Goal: Task Accomplishment & Management: Complete application form

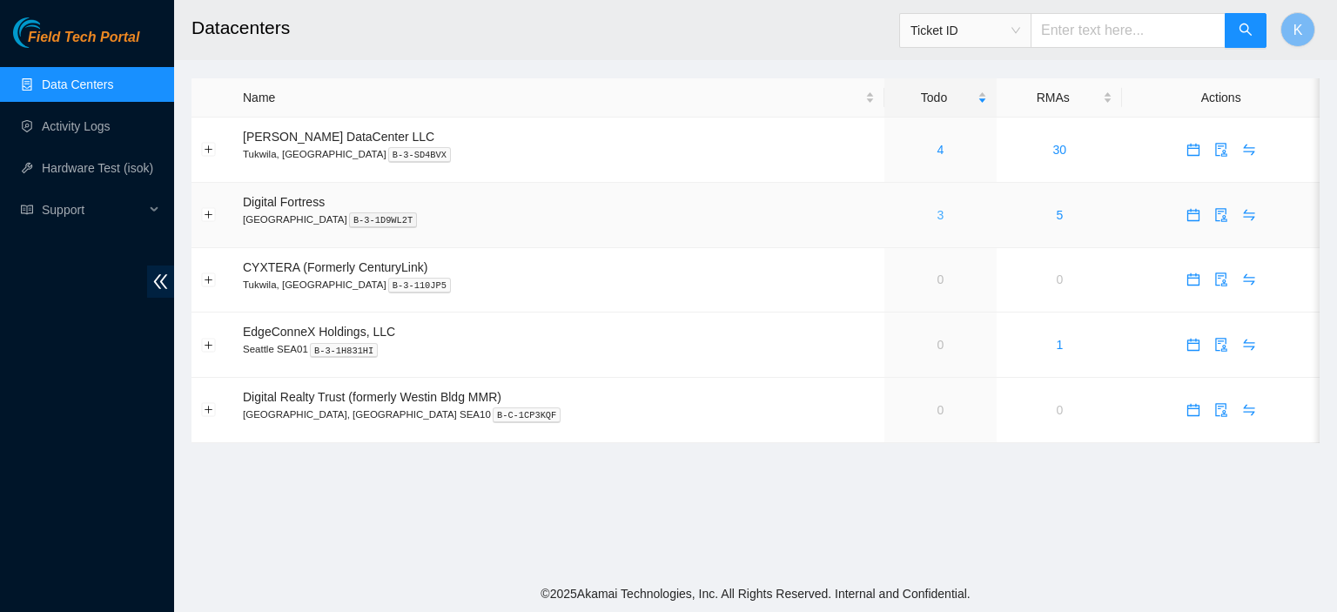
click at [937, 220] on link "3" at bounding box center [940, 215] width 7 height 14
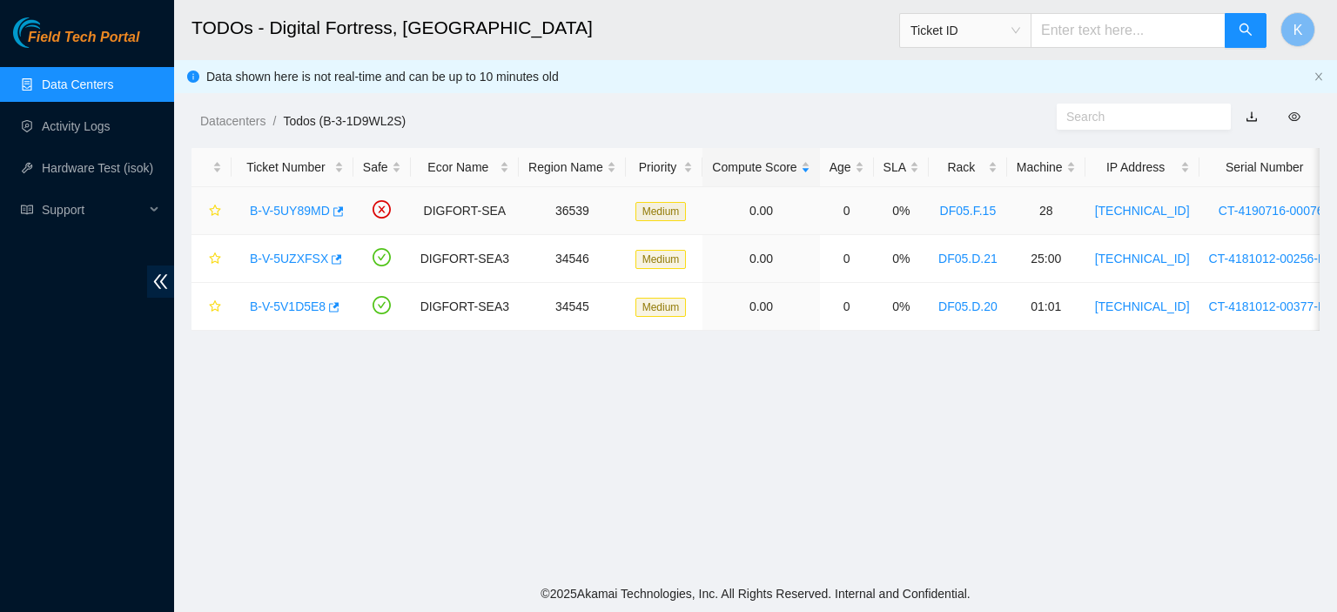
click at [268, 205] on link "B-V-5UY89MD" at bounding box center [290, 211] width 80 height 14
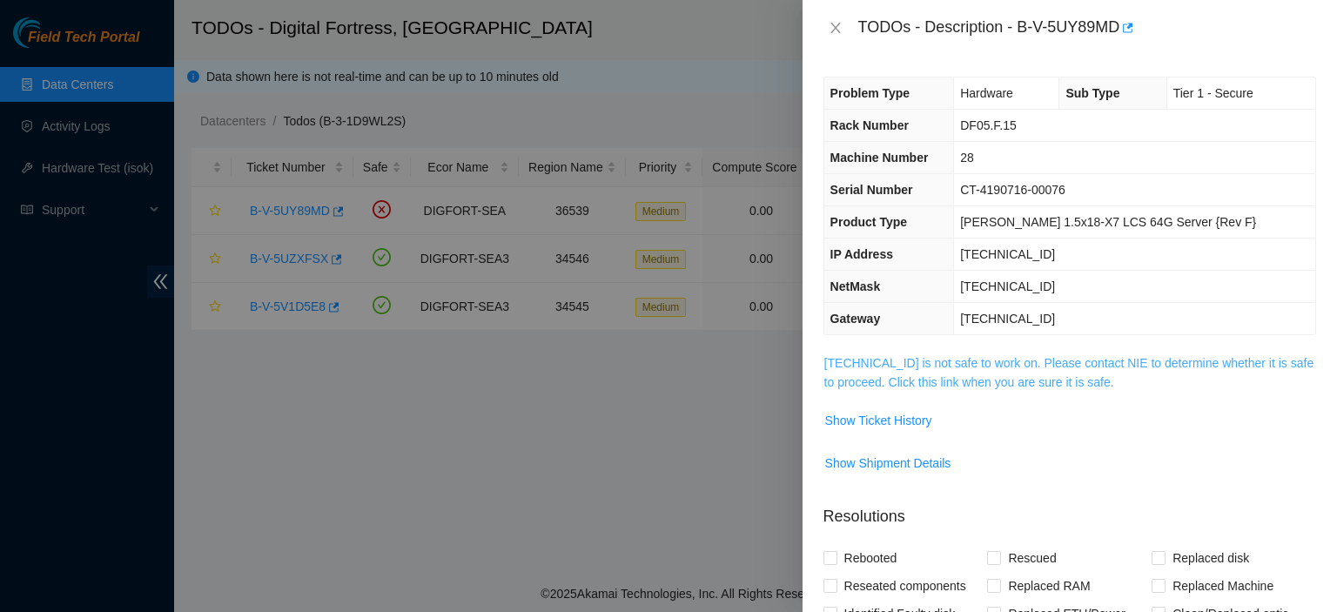
click at [952, 386] on link "184.28.50.223 is not safe to work on. Please contact NIE to determine whether i…" at bounding box center [1069, 372] width 490 height 33
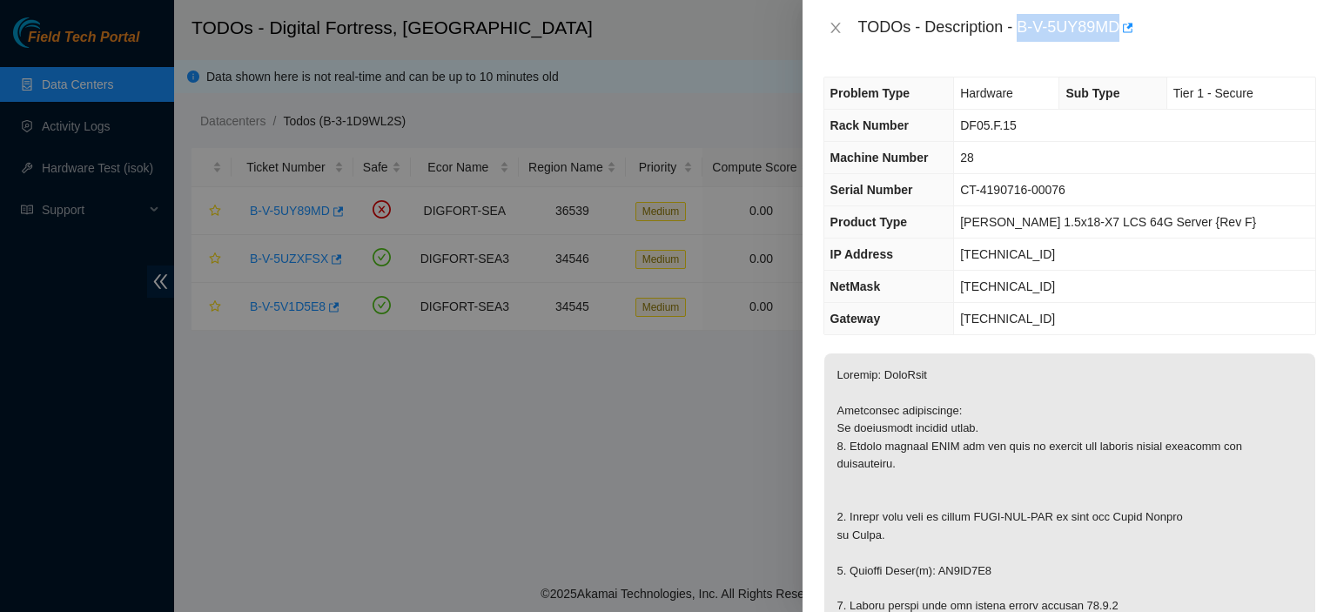
drag, startPoint x: 1017, startPoint y: 25, endPoint x: 1119, endPoint y: 34, distance: 102.2
click at [1119, 34] on div "TODOs - Description - B-V-5UY89MD" at bounding box center [1087, 28] width 458 height 28
copy div "B-V-5UY89MD"
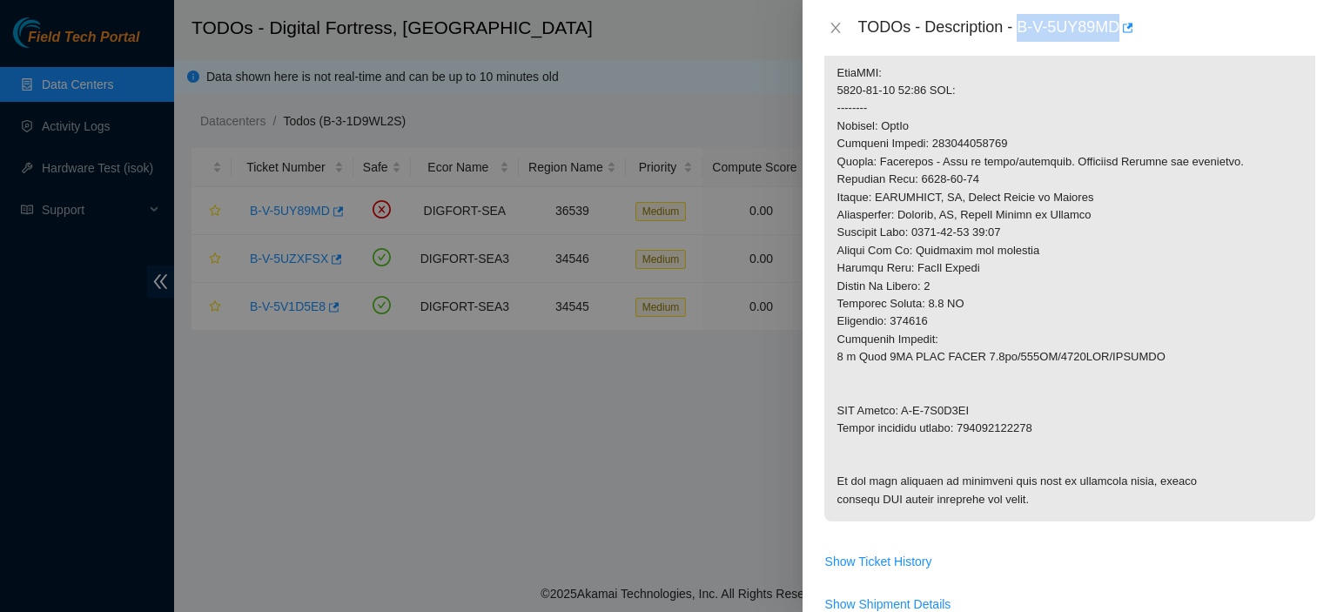
scroll to position [1358, 0]
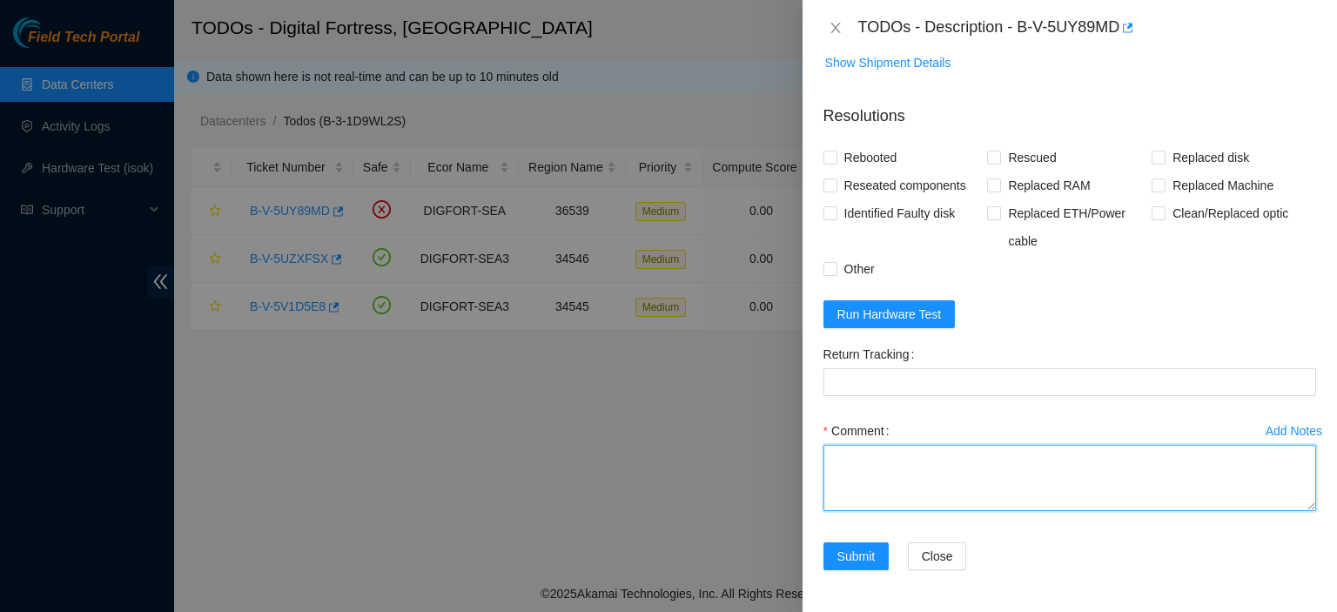
click at [997, 459] on textarea "Comment" at bounding box center [1069, 478] width 493 height 66
paste textarea "kbbyrne23@gmail.com - ibenahal has completed your request (B-V-5UY89MD) Message…"
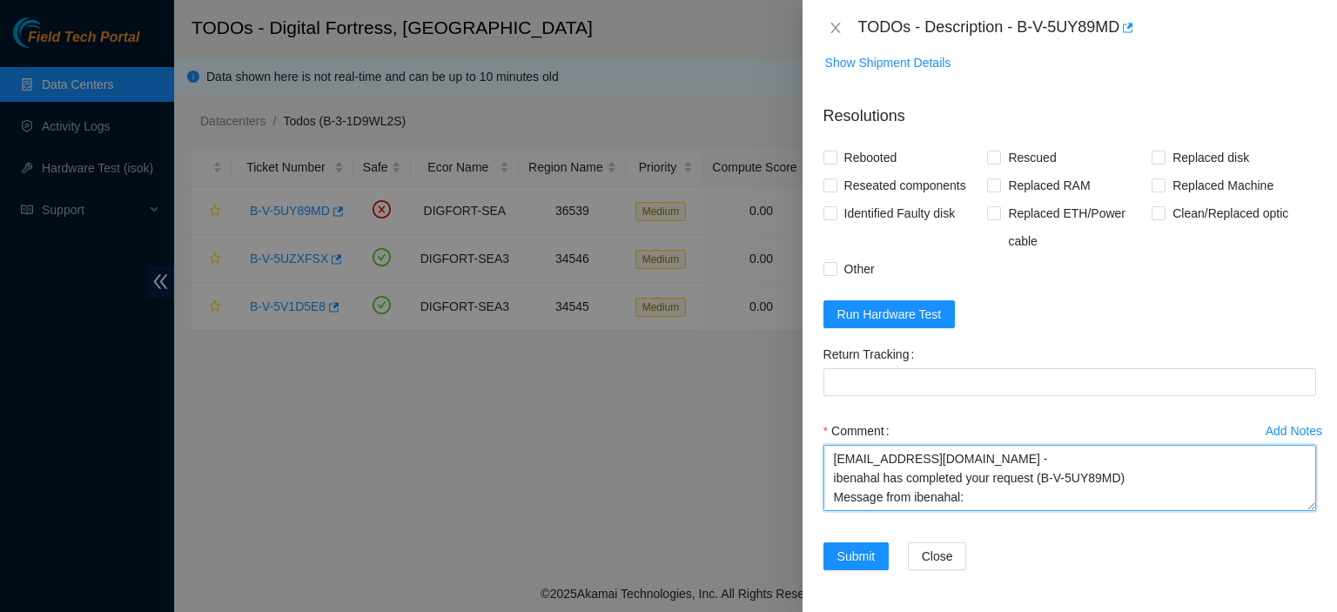
scroll to position [14, 0]
type textarea "kbbyrne23@gmail.com - ibenahal has completed your request (B-V-5UY89MD) Message…"
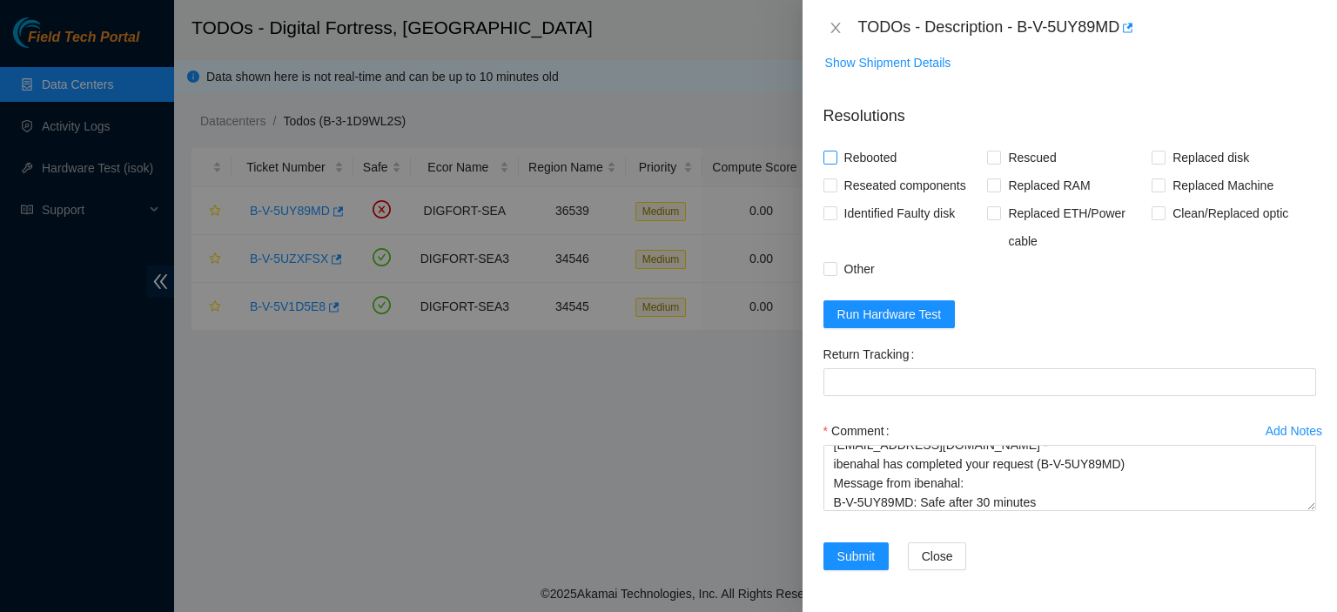
click at [829, 163] on input "Rebooted" at bounding box center [829, 157] width 12 height 12
checkbox input "true"
click at [1001, 154] on span "Rescued" at bounding box center [1032, 158] width 62 height 28
click at [999, 154] on input "Rescued" at bounding box center [993, 157] width 12 height 12
checkbox input "true"
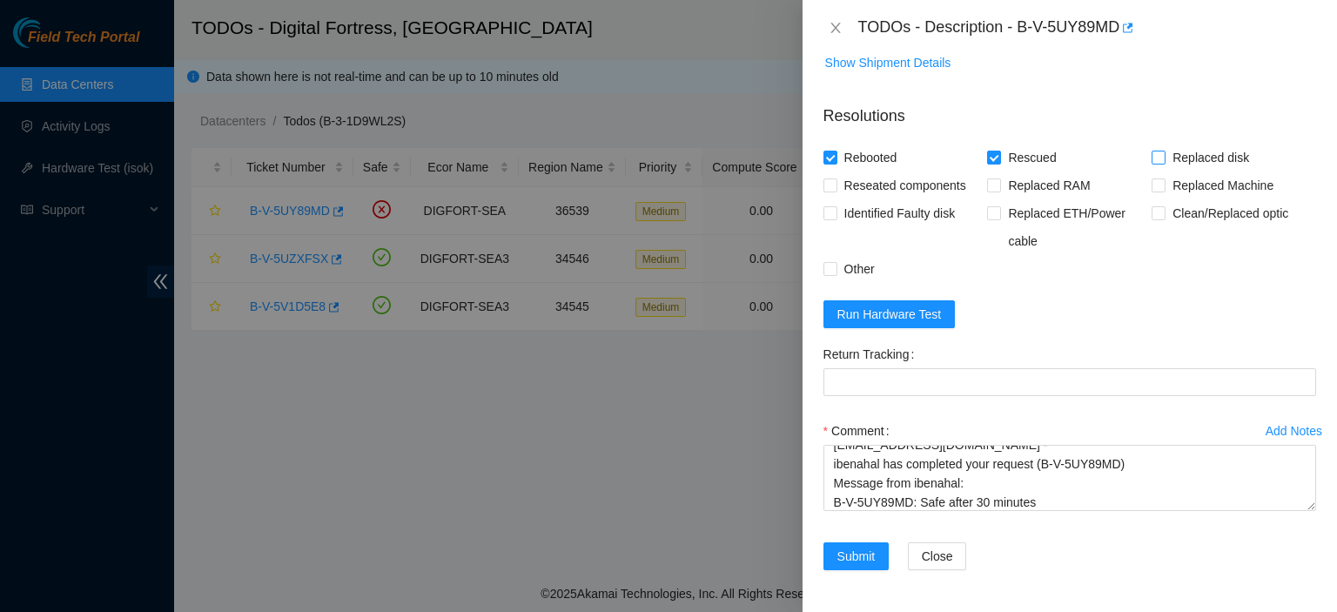
click at [1151, 158] on input "Replaced disk" at bounding box center [1157, 157] width 12 height 12
checkbox input "true"
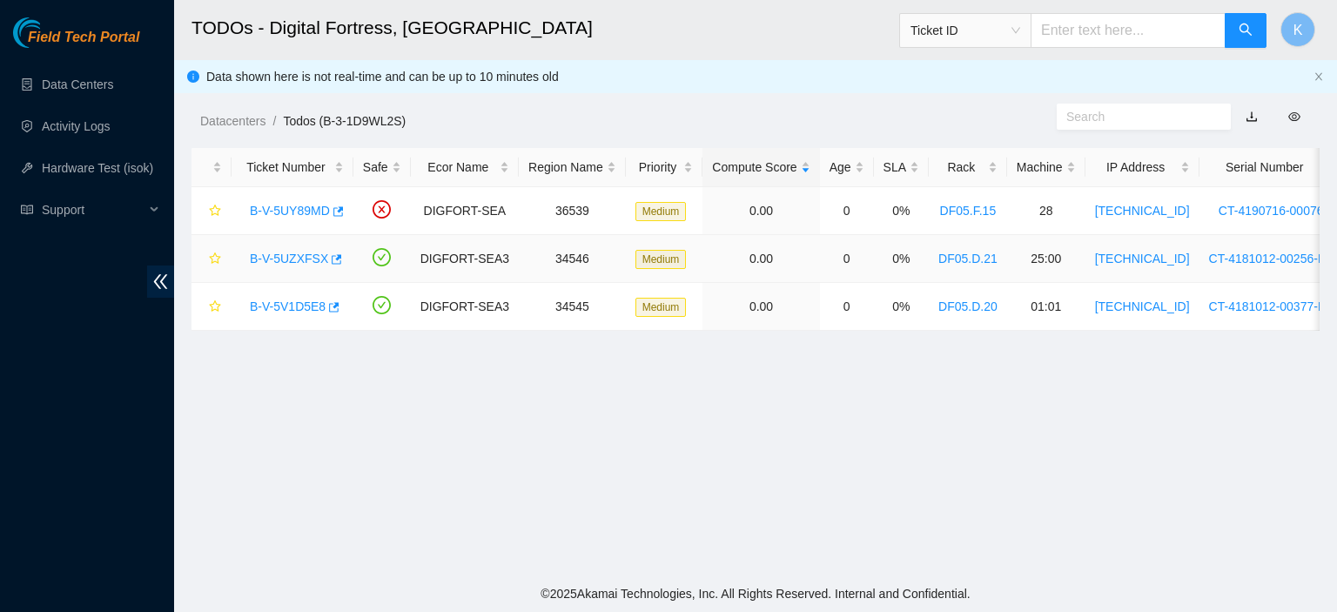
click at [280, 256] on link "B-V-5UZXFSX" at bounding box center [289, 259] width 78 height 14
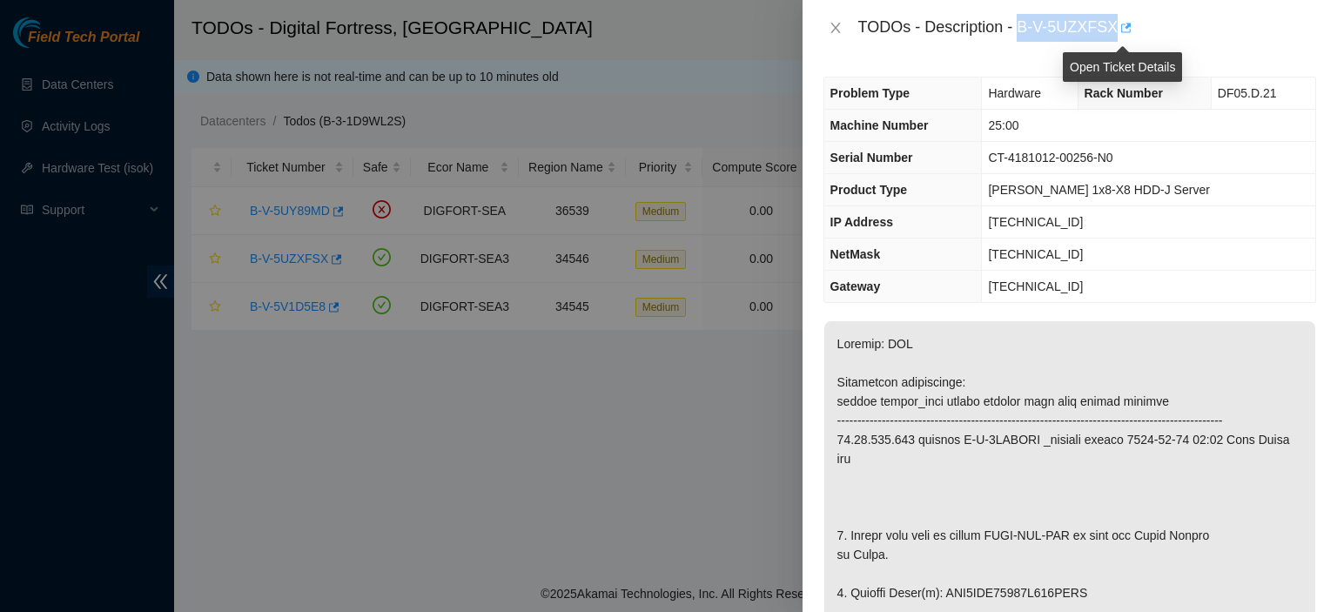
drag, startPoint x: 1020, startPoint y: 27, endPoint x: 1120, endPoint y: 27, distance: 100.1
click at [1120, 27] on div "TODOs - Description - B-V-5UZXFSX" at bounding box center [1087, 28] width 458 height 28
copy div "B-V-5UZXFSX"
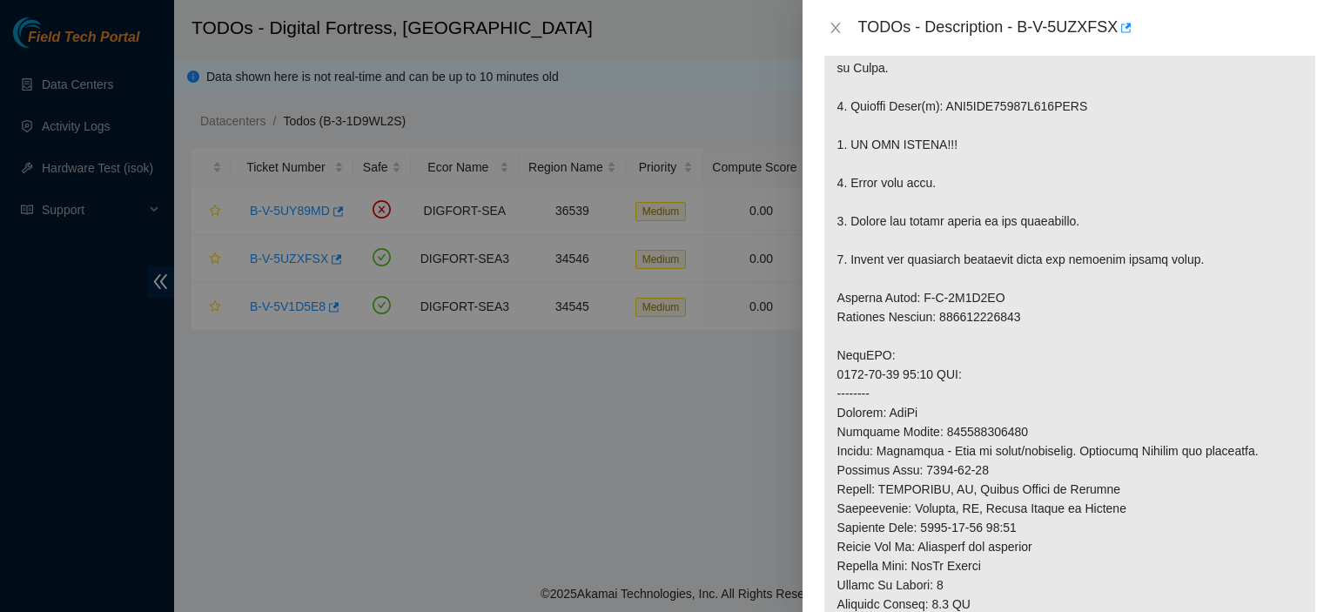
click at [1276, 415] on p at bounding box center [1069, 336] width 491 height 1003
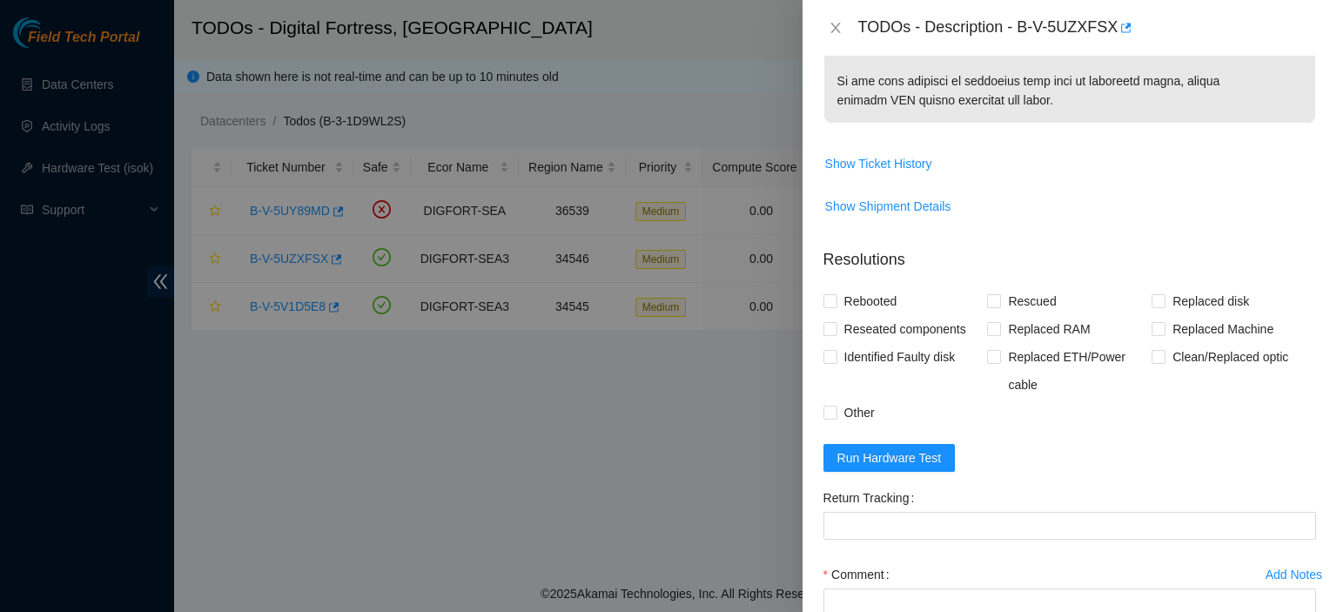
scroll to position [1438, 0]
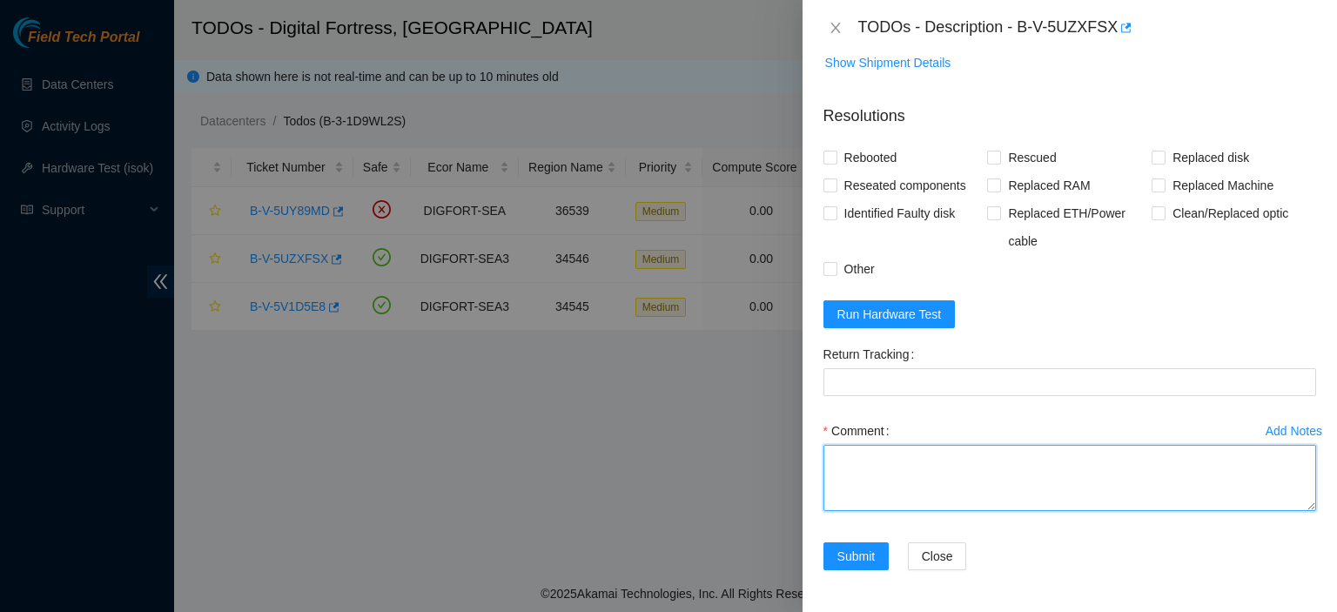
click at [1207, 493] on textarea "Comment" at bounding box center [1069, 478] width 493 height 66
type textarea "WKA2XQD"
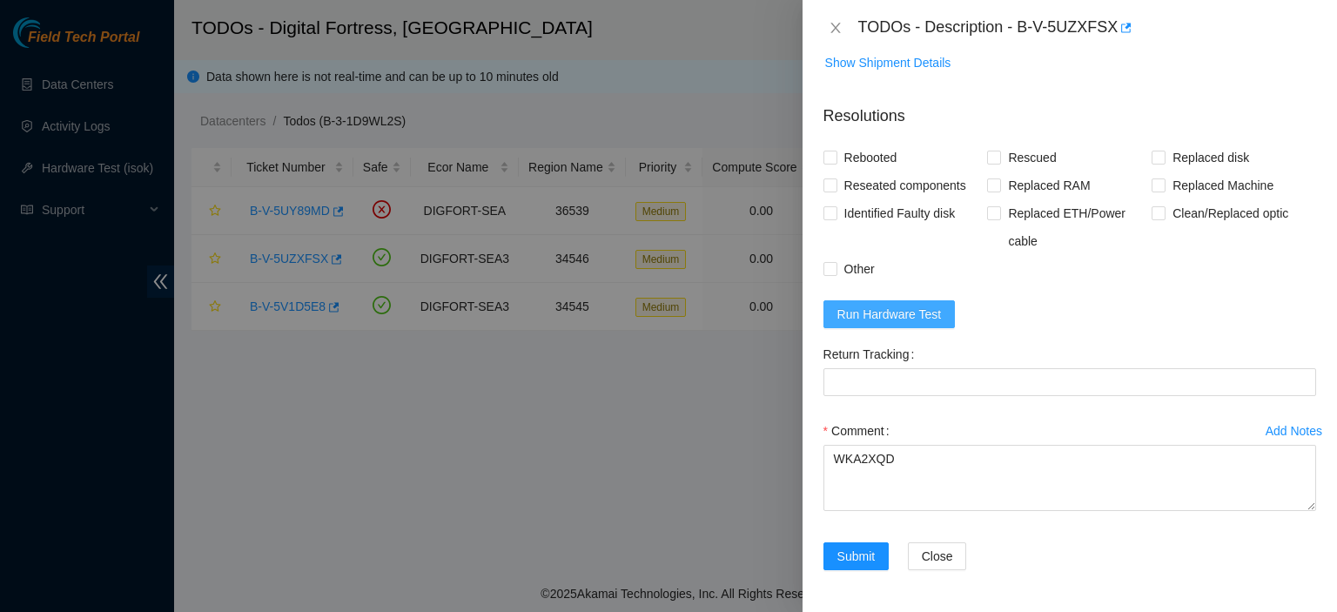
click at [929, 320] on span "Run Hardware Test" at bounding box center [889, 314] width 104 height 19
click at [829, 158] on input "Rebooted" at bounding box center [829, 157] width 12 height 12
checkbox input "true"
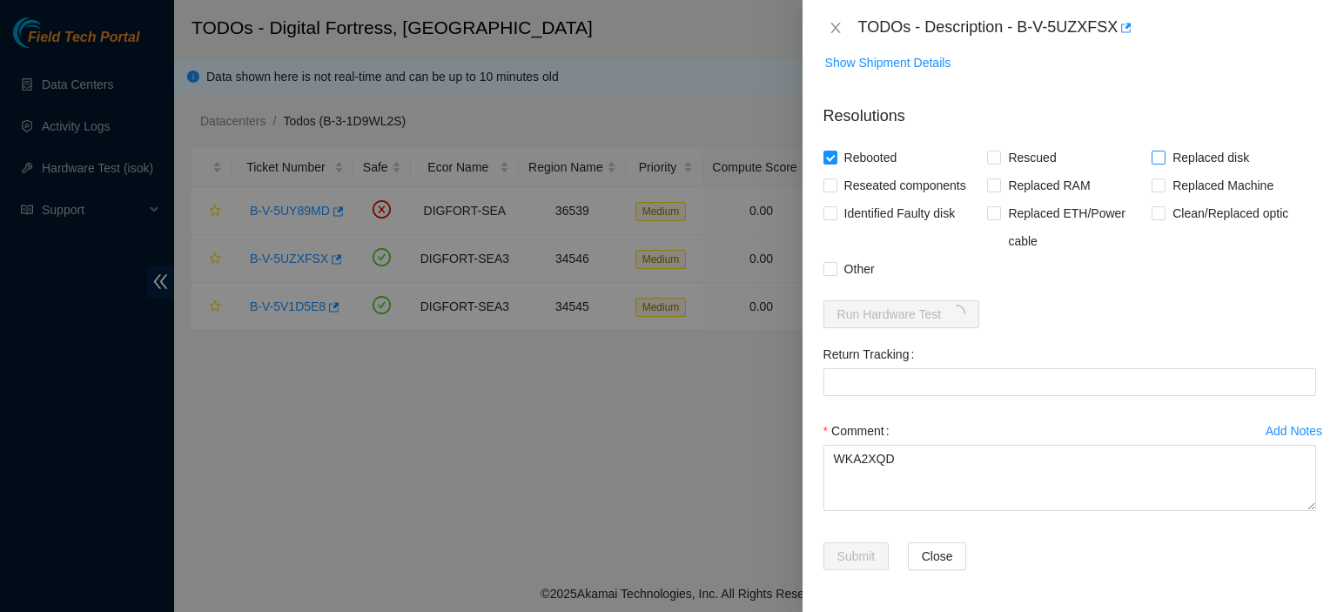
click at [1151, 156] on input "Replaced disk" at bounding box center [1157, 157] width 12 height 12
checkbox input "true"
drag, startPoint x: 1321, startPoint y: 564, endPoint x: 1336, endPoint y: 447, distance: 117.6
click at [1336, 447] on div "Problem Type Hardware Rack Number DF05.D.21 Machine Number 25:00 Serial Number …" at bounding box center [1069, 334] width 534 height 556
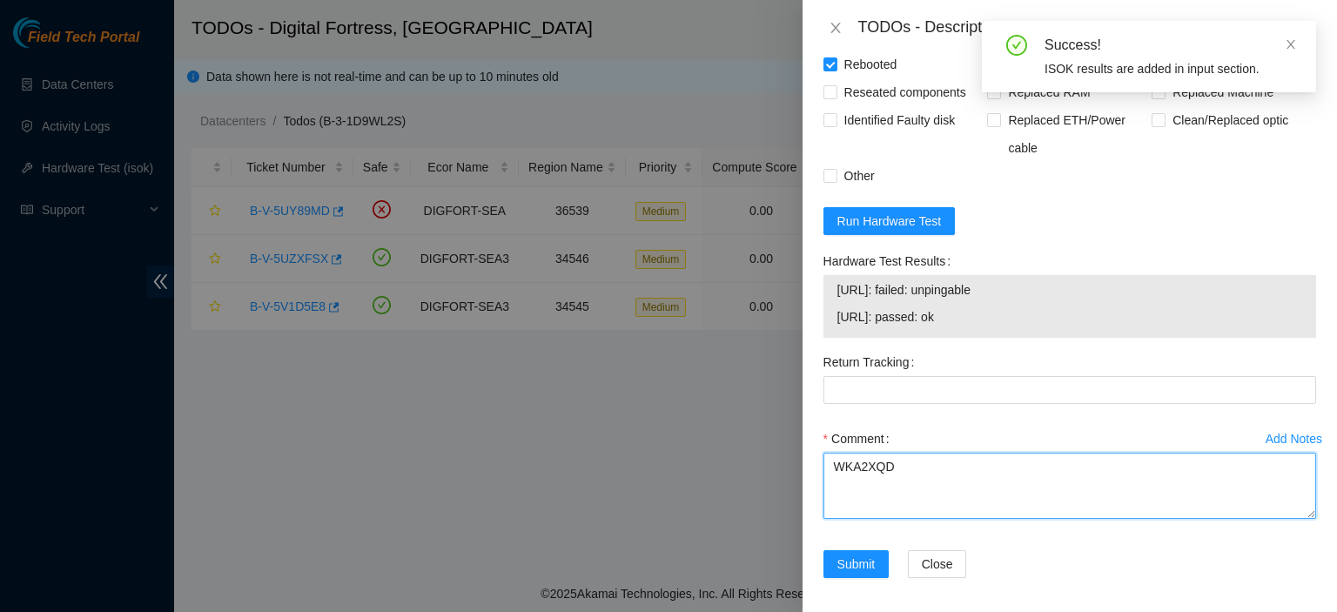
click at [975, 519] on textarea "WKA2XQD" at bounding box center [1069, 486] width 493 height 66
click at [840, 519] on textarea "WKA2XQD" at bounding box center [1069, 486] width 493 height 66
click at [853, 519] on textarea "WKA2XQD" at bounding box center [1069, 486] width 493 height 66
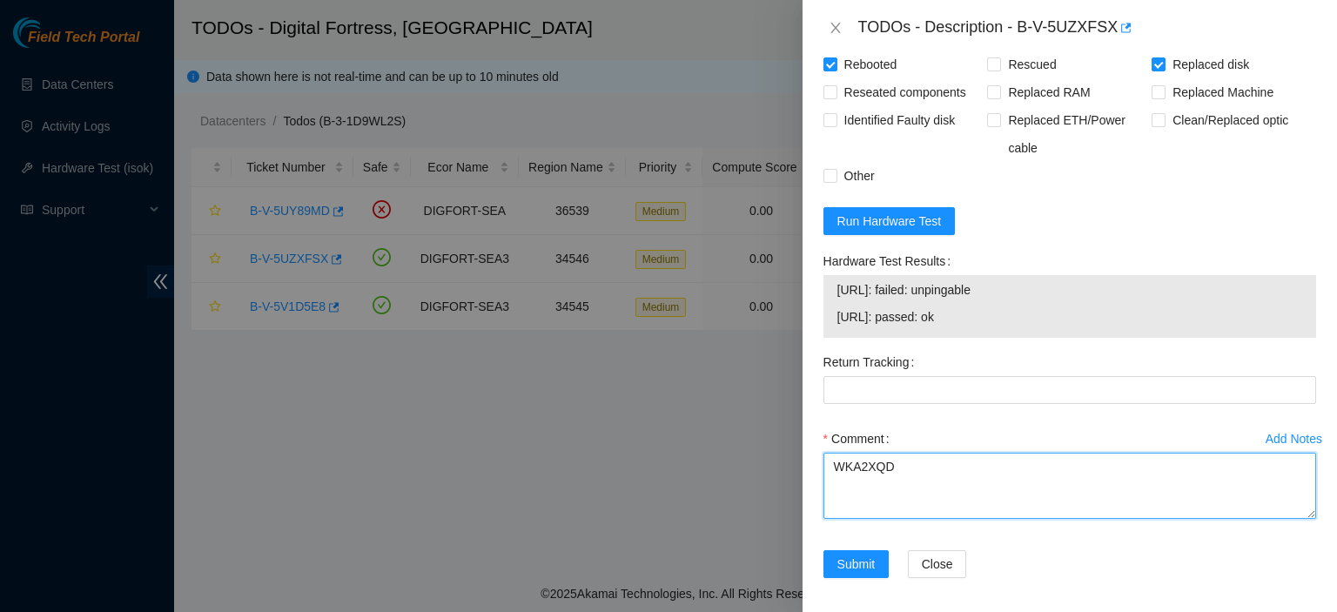
paste textarea "kbbyrne23@gmail.com - ibenahal has completed your request (B-V-5UZXFSX) Message…"
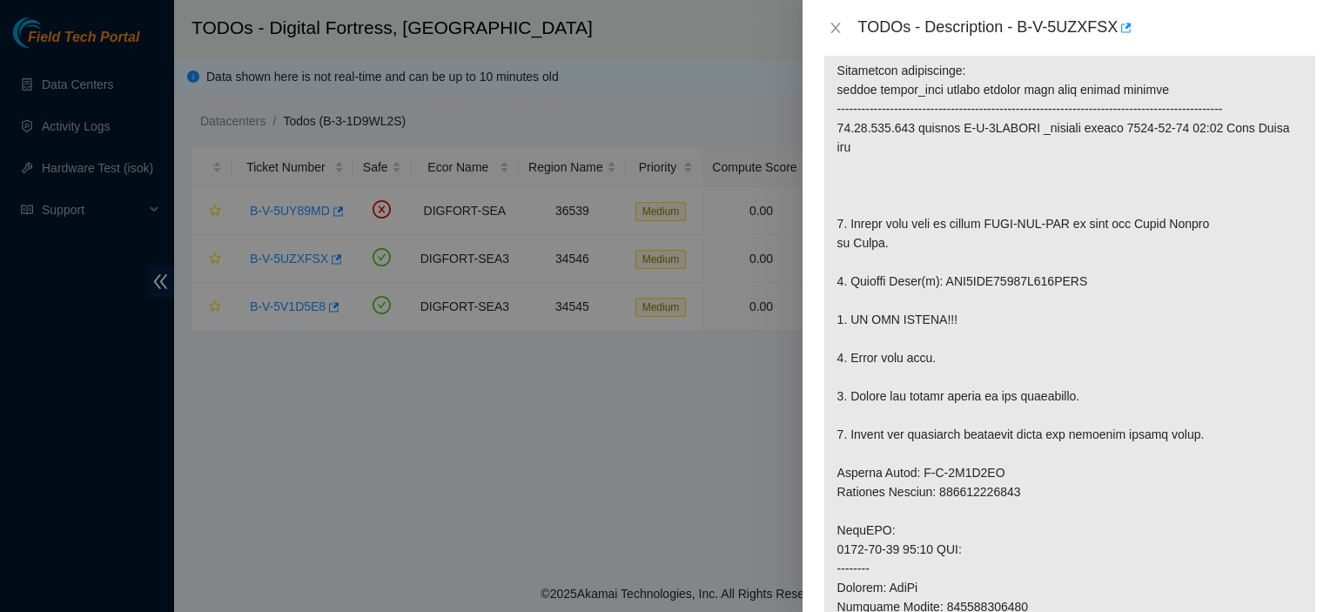
scroll to position [314, 0]
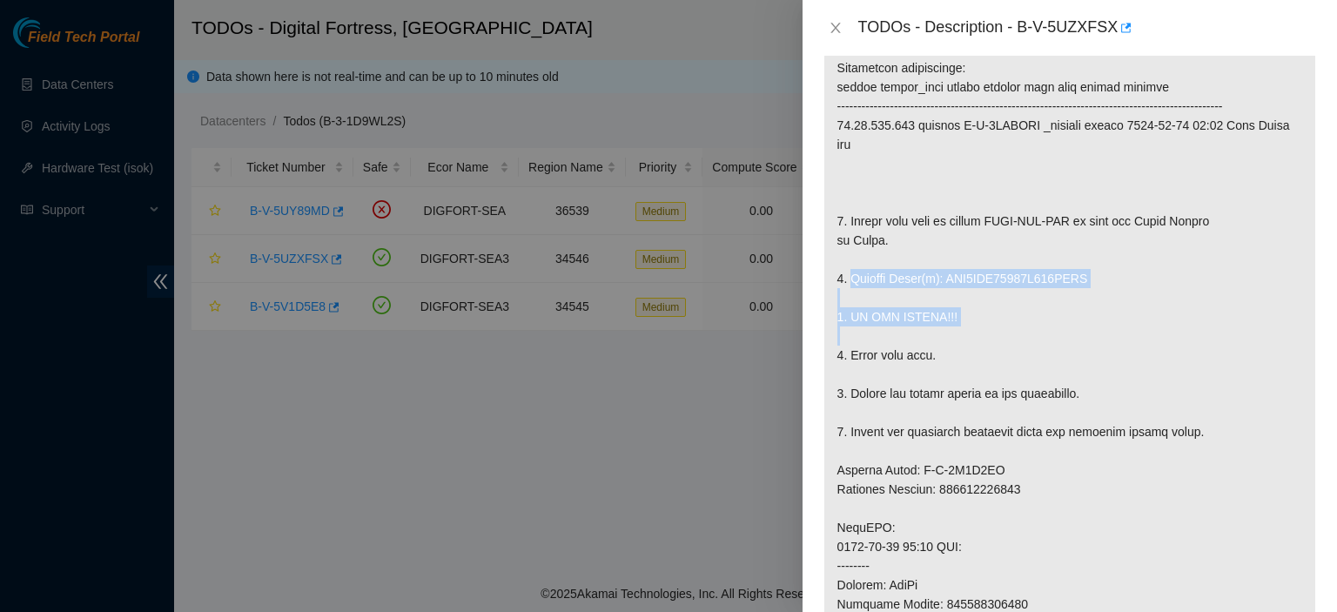
drag, startPoint x: 849, startPoint y: 292, endPoint x: 958, endPoint y: 345, distance: 121.1
click at [958, 345] on p at bounding box center [1069, 508] width 491 height 1003
copy p "Replace Drive(s): WFK0DBB60000E828EJBF 3. DO NOT RESCUE!!!"
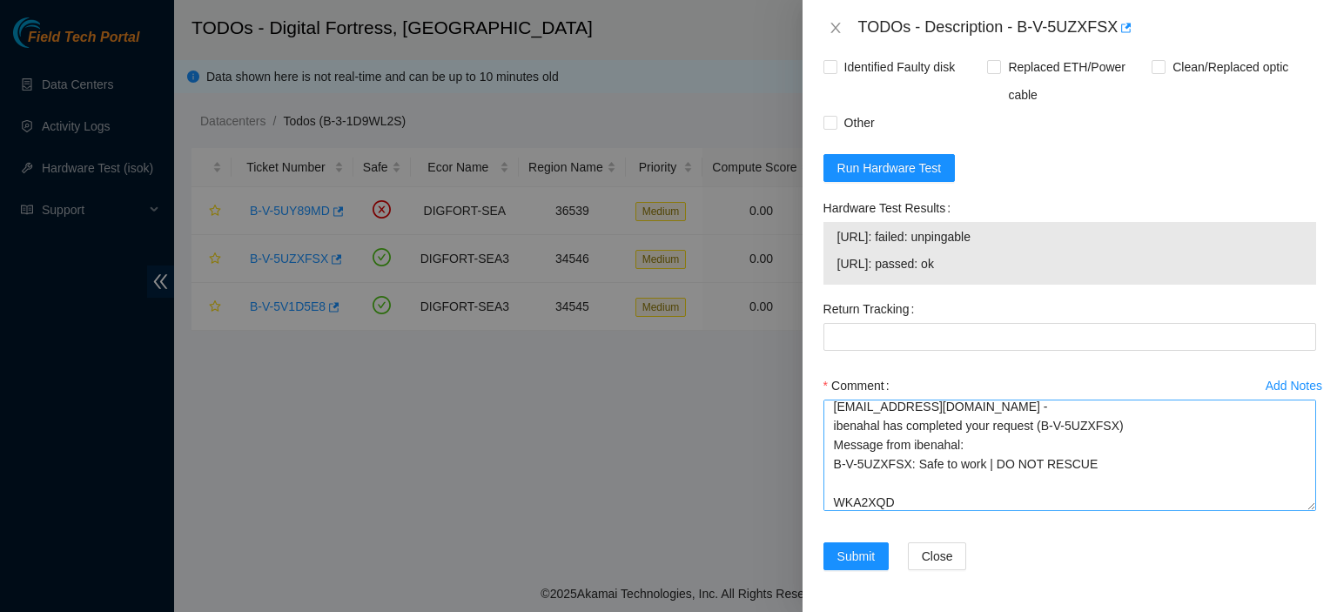
scroll to position [0, 0]
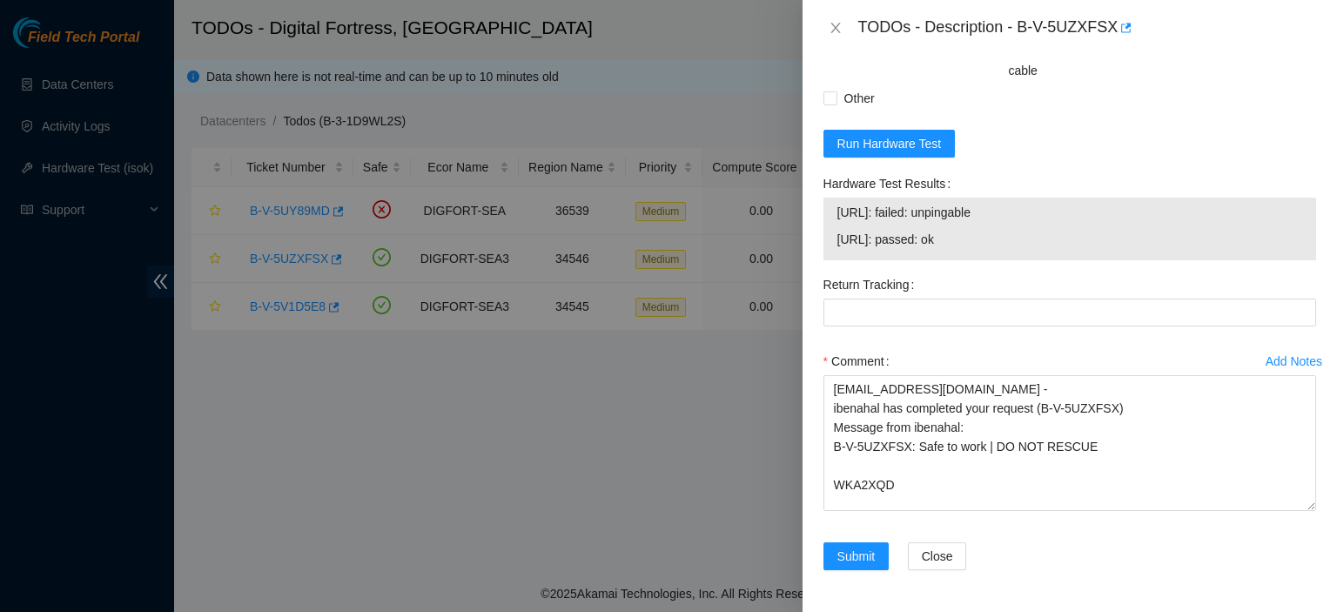
drag, startPoint x: 1297, startPoint y: 507, endPoint x: 1305, endPoint y: 576, distance: 70.1
click at [1305, 542] on div "Add Notes Comment kbbyrne23@gmail.com - ibenahal has completed your request (B-…" at bounding box center [1069, 444] width 507 height 195
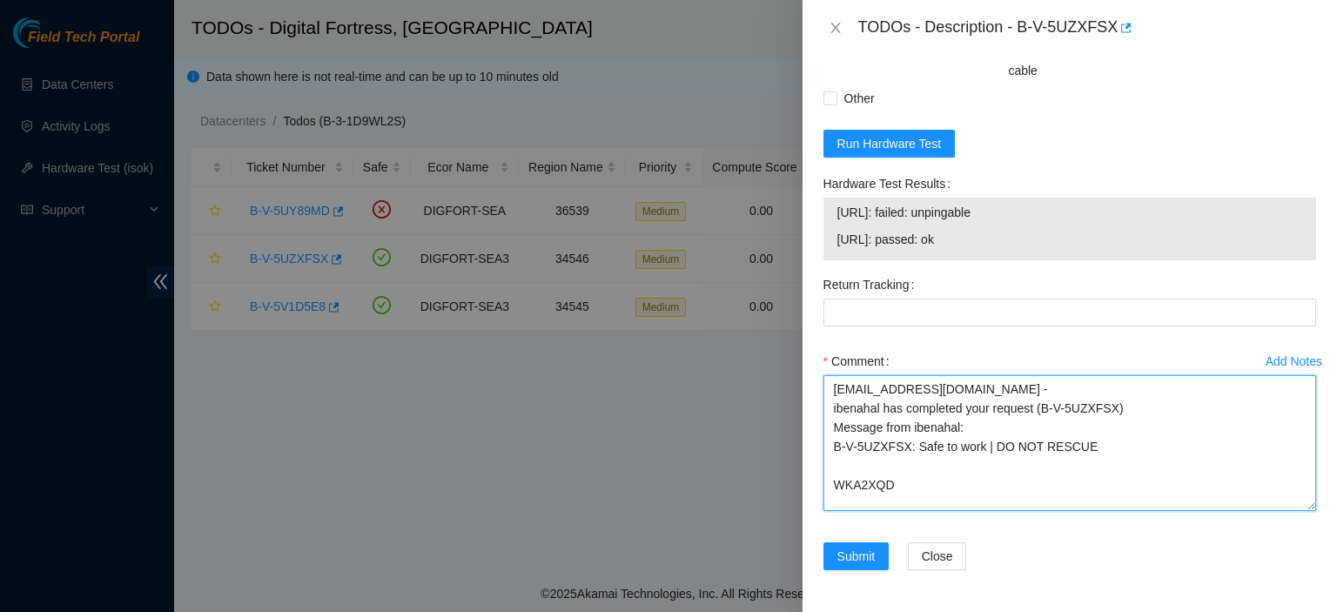
click at [882, 511] on textarea "kbbyrne23@gmail.com - ibenahal has completed your request (B-V-5UZXFSX) Message…" at bounding box center [1069, 443] width 493 height 136
paste textarea "Replace Drive(s): WFK0DBB60000E828EJBF 3. DO NOT RESCUE!!!"
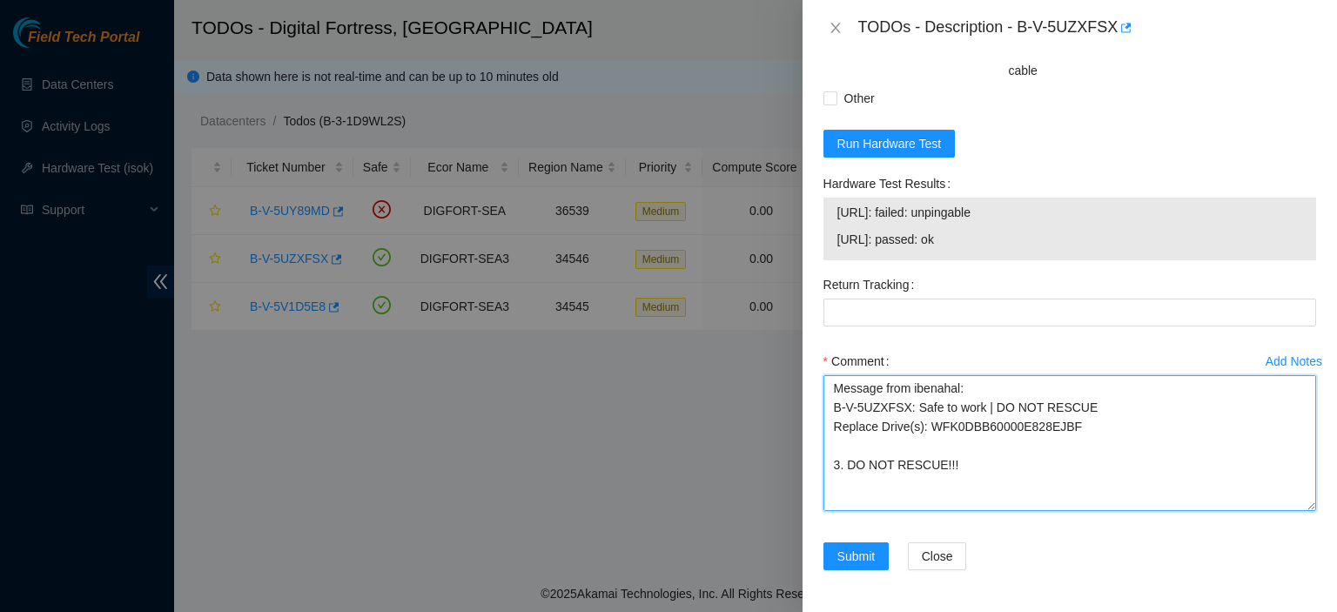
scroll to position [64, 0]
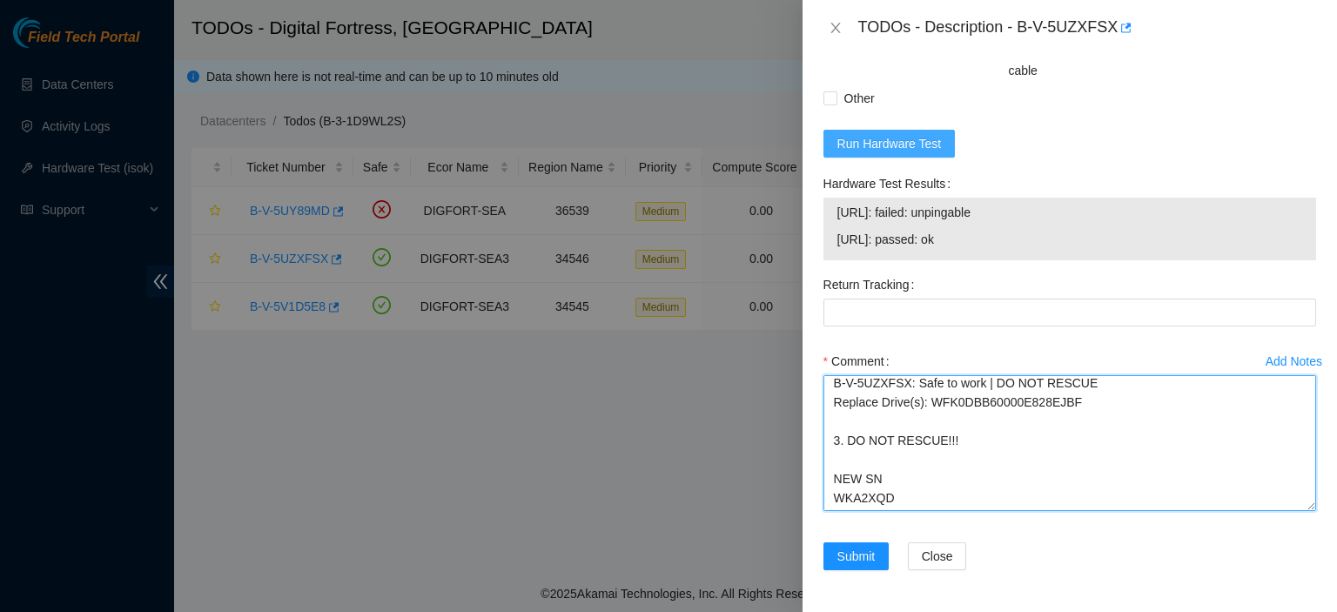
type textarea "kbbyrne23@gmail.com - ibenahal has completed your request (B-V-5UZXFSX) Message…"
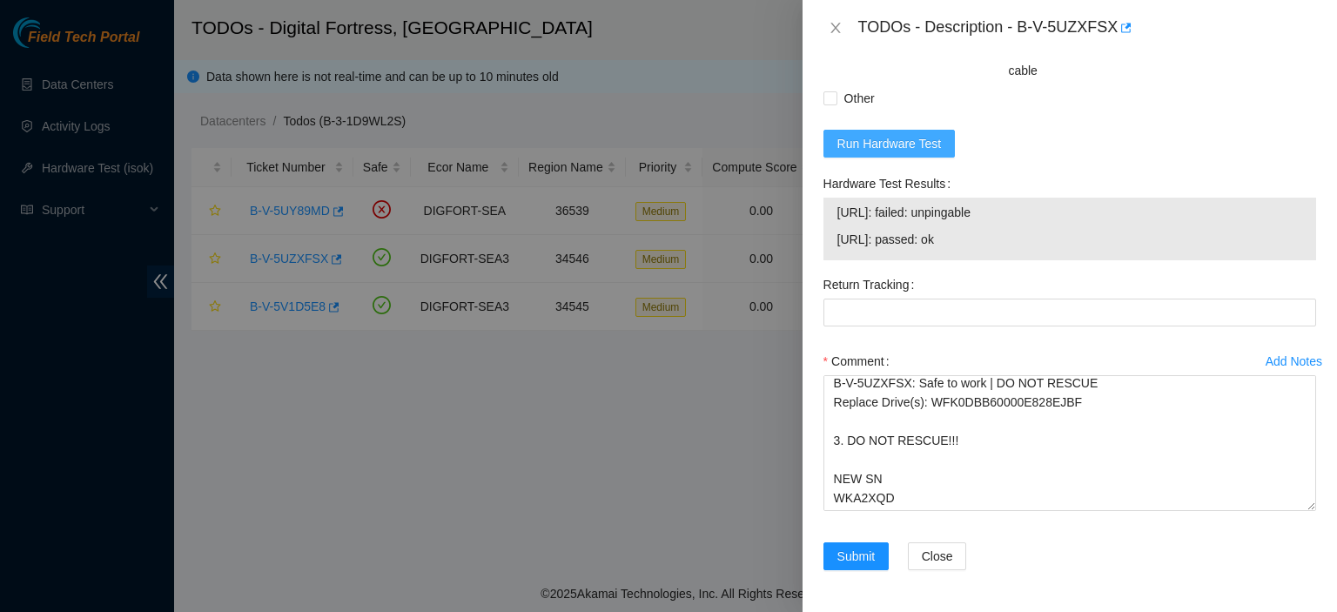
click at [905, 153] on span "Run Hardware Test" at bounding box center [889, 143] width 104 height 19
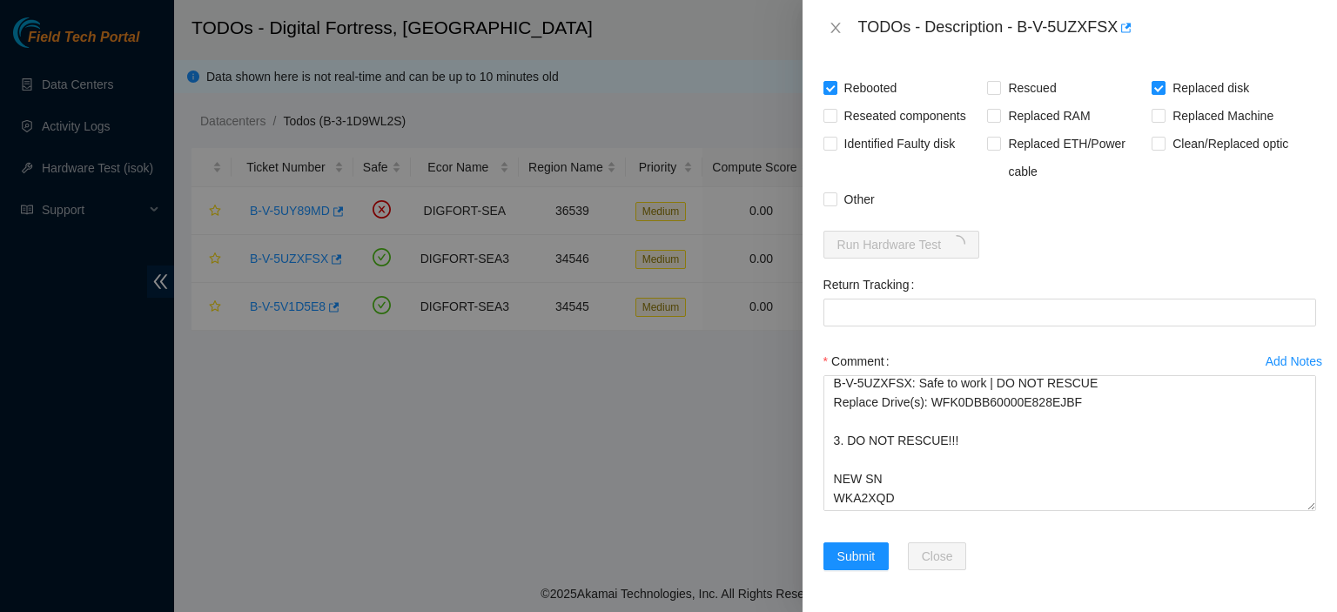
scroll to position [1508, 0]
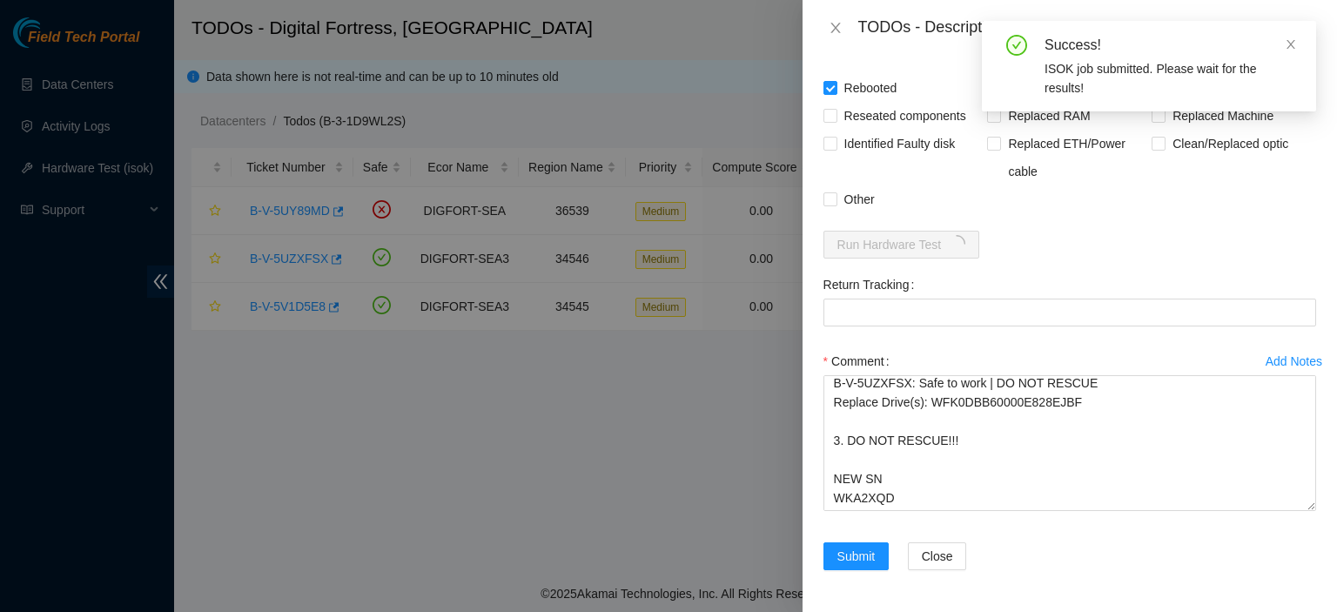
click at [905, 222] on form "Resolutions Rebooted Rescued Replaced disk Reseated components Replaced RAM Rep…" at bounding box center [1069, 306] width 493 height 570
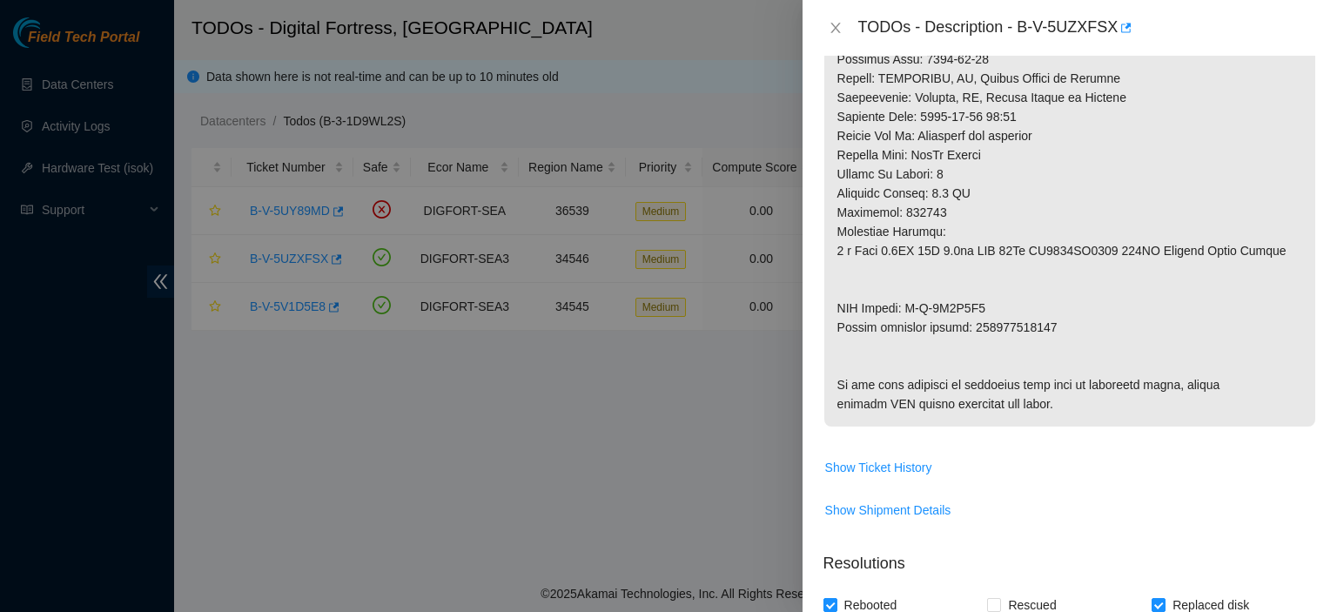
scroll to position [955, 0]
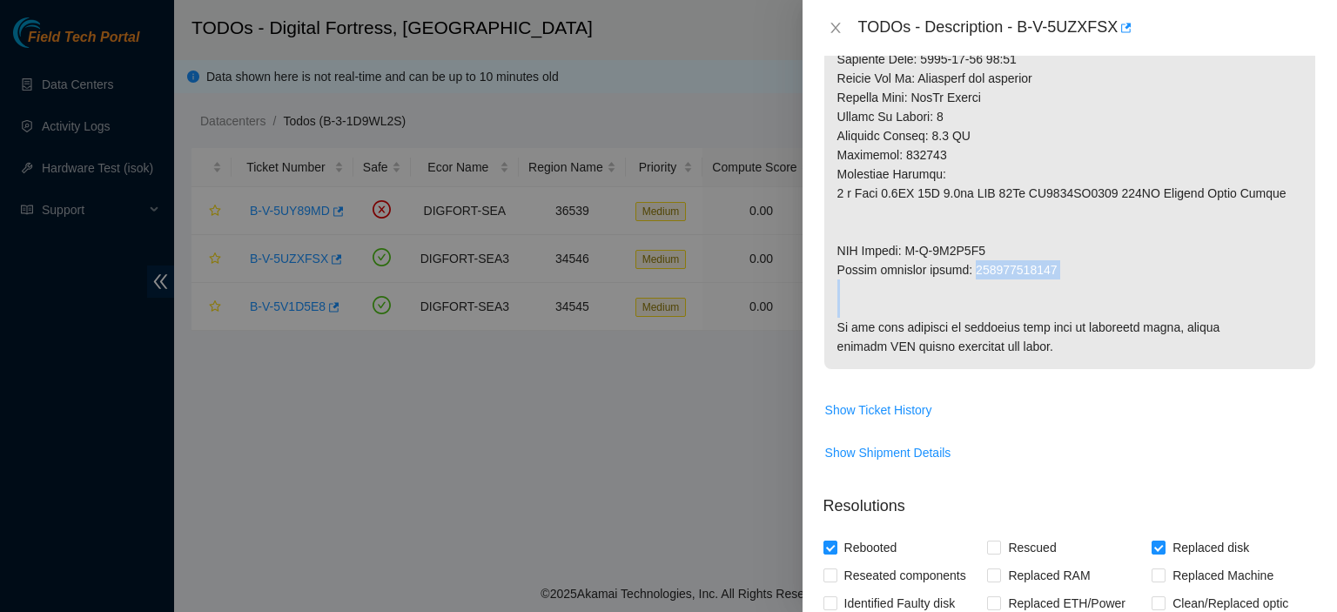
drag, startPoint x: 972, startPoint y: 287, endPoint x: 1050, endPoint y: 299, distance: 78.3
copy p "473665215855"
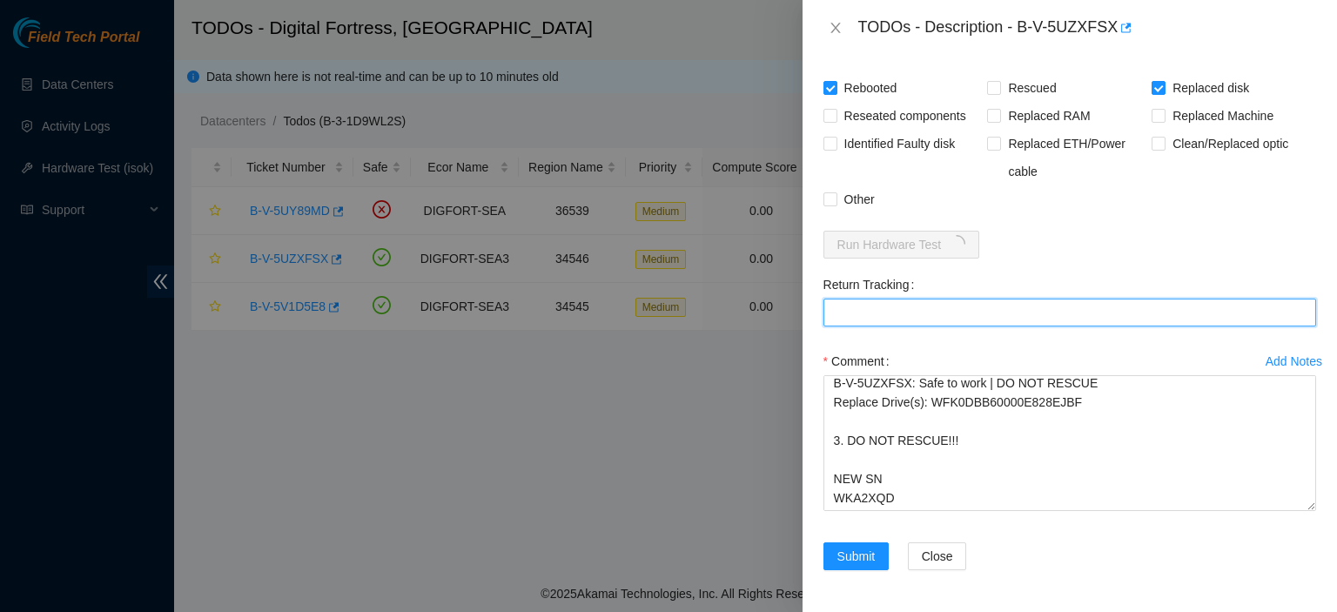
click at [958, 309] on Tracking "Return Tracking" at bounding box center [1069, 313] width 493 height 28
paste Tracking "473665215855"
type Tracking "473665215855"
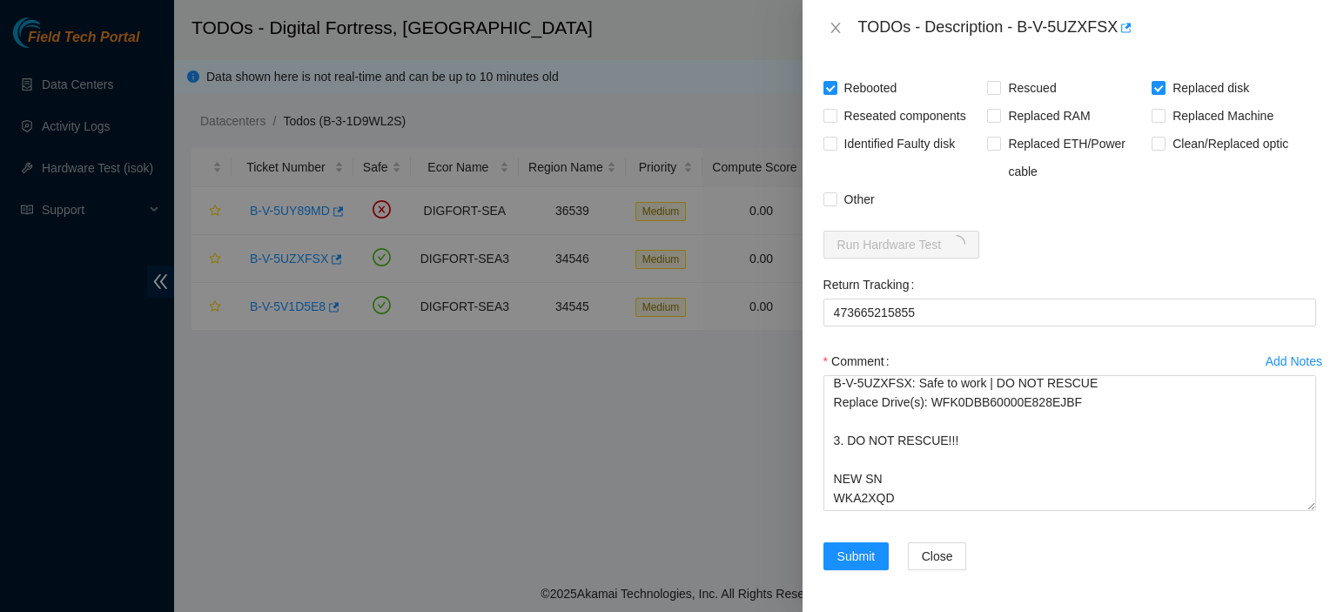
click at [1057, 272] on div "Return Tracking" at bounding box center [1069, 285] width 493 height 28
click at [648, 512] on div at bounding box center [668, 306] width 1337 height 612
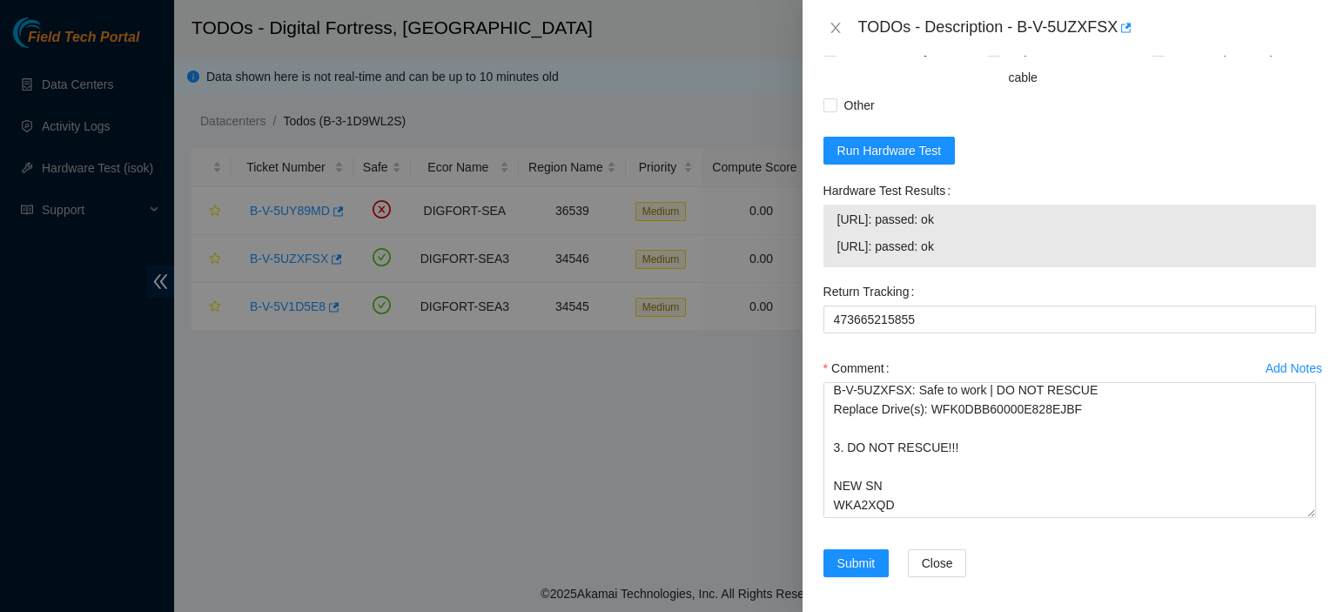
drag, startPoint x: 994, startPoint y: 343, endPoint x: 835, endPoint y: 308, distance: 162.2
click at [836, 263] on tbody "23.66.231.156: passed: ok 23.66.231.186: passed: ok" at bounding box center [1069, 236] width 466 height 54
copy tbody "23.66.231.156: passed: ok 23.66.231.186: passed: ok"
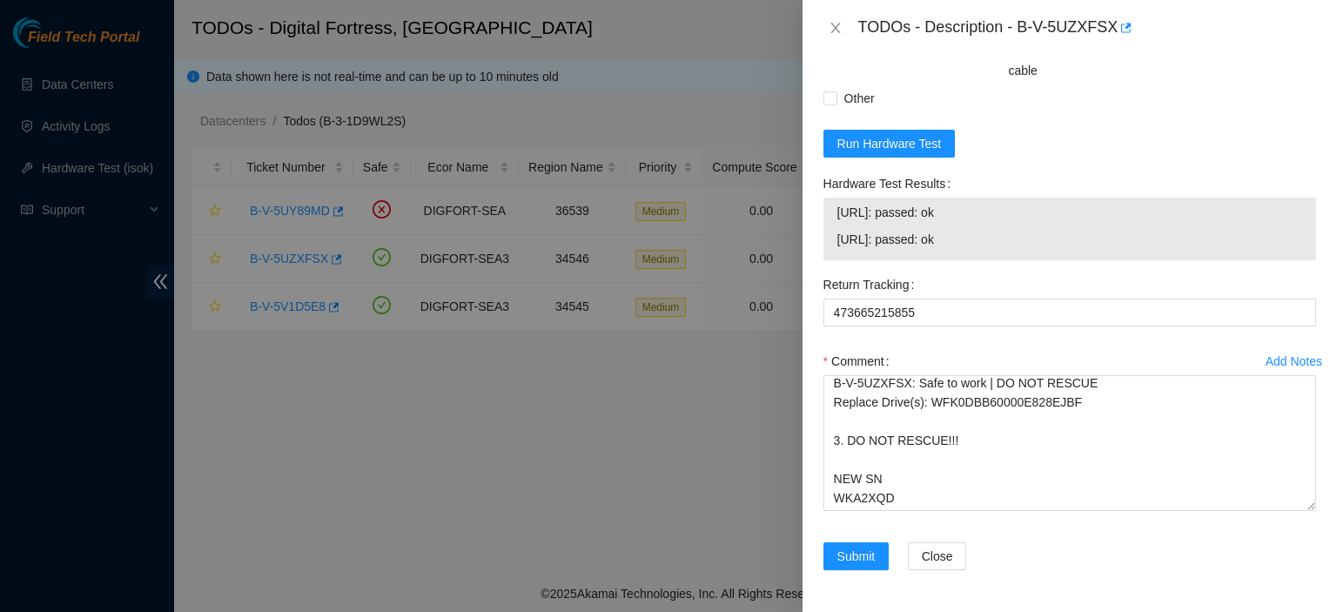
click at [1048, 516] on div "Comment kbbyrne23@gmail.com - ibenahal has completed your request (B-V-5UZXFSX)…" at bounding box center [1069, 434] width 493 height 174
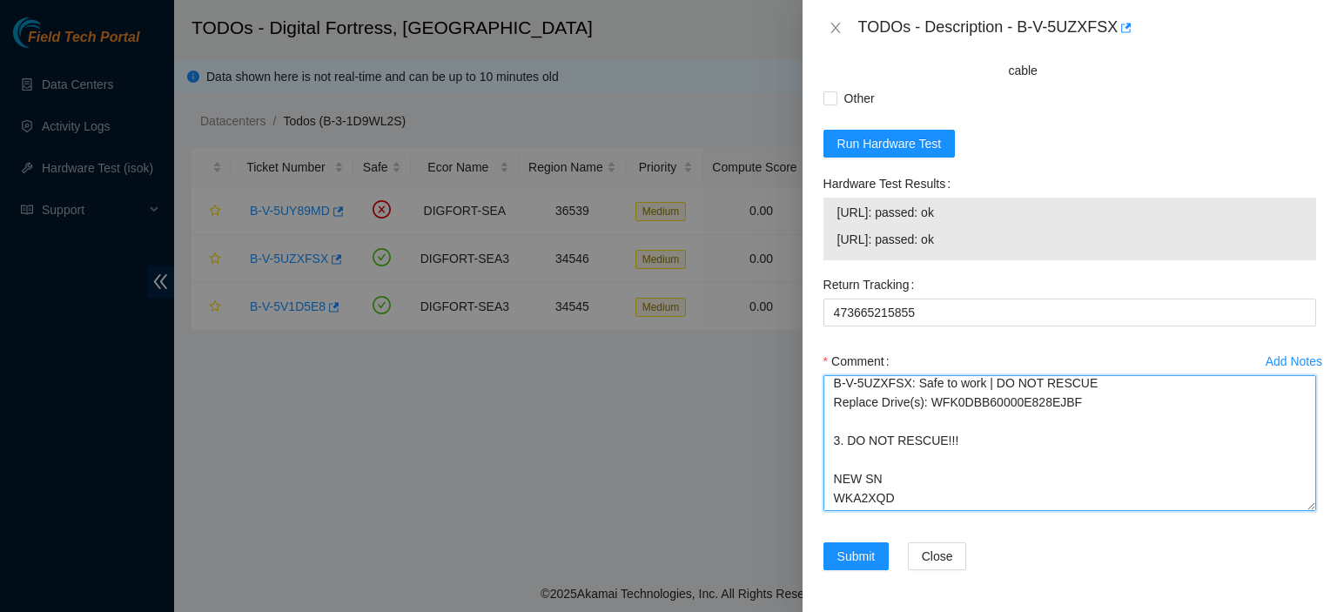
click at [1043, 493] on textarea "kbbyrne23@gmail.com - ibenahal has completed your request (B-V-5UZXFSX) Message…" at bounding box center [1069, 443] width 493 height 136
click at [862, 460] on textarea "kbbyrne23@gmail.com - ibenahal has completed your request (B-V-5UZXFSX) Message…" at bounding box center [1069, 443] width 493 height 136
click at [933, 507] on textarea "kbbyrne23@gmail.com - ibenahal has completed your request (B-V-5UZXFSX) Message…" at bounding box center [1069, 443] width 493 height 136
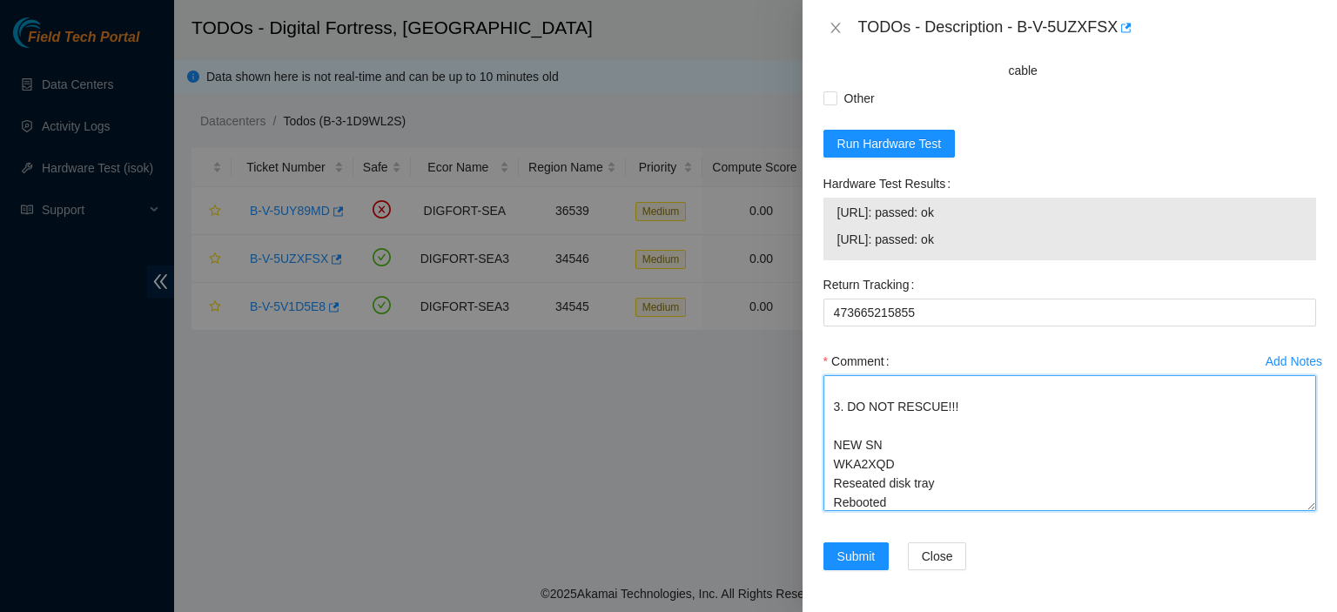
scroll to position [116, 0]
paste textarea "23.66.231.156: passed: ok 23.66.231.186: passed: ok"
type textarea "kbbyrne23@gmail.com - ibenahal has completed your request (B-V-5UZXFSX) Message…"
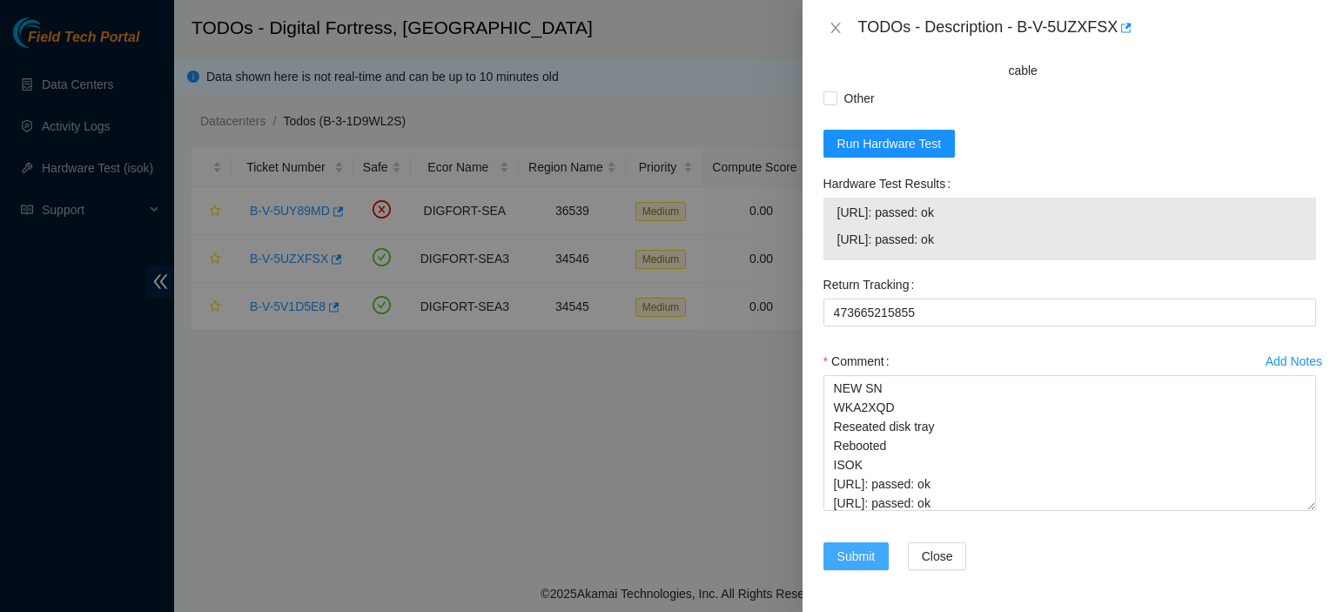
click at [846, 556] on span "Submit" at bounding box center [856, 556] width 38 height 19
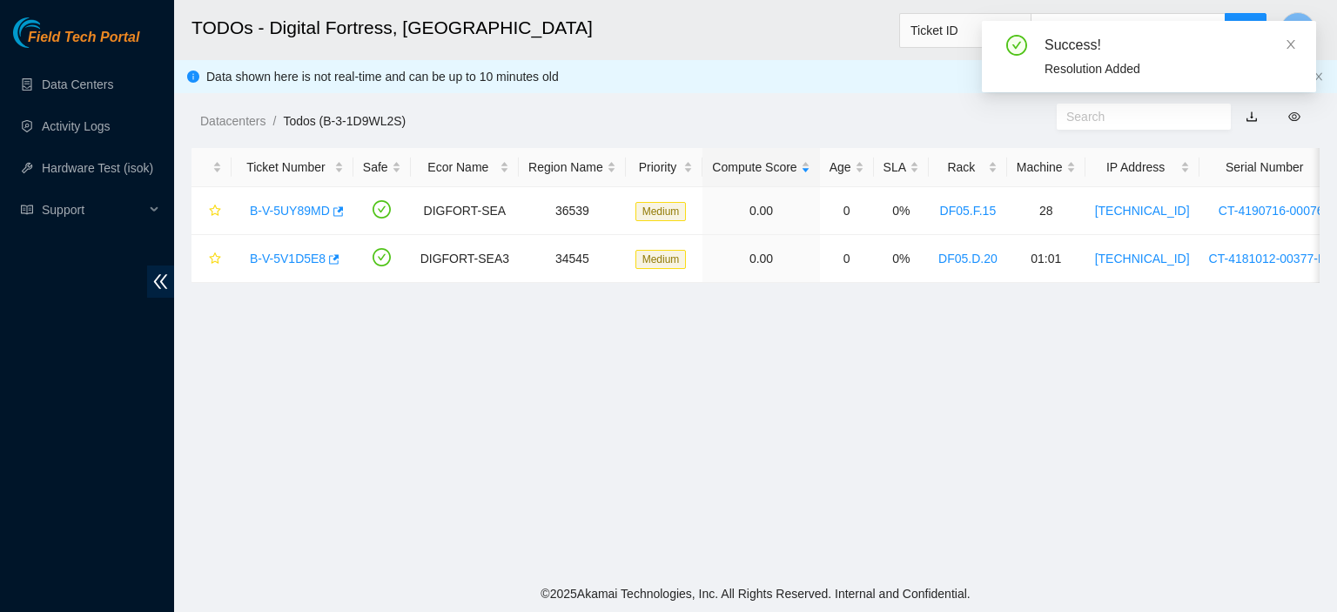
scroll to position [535, 0]
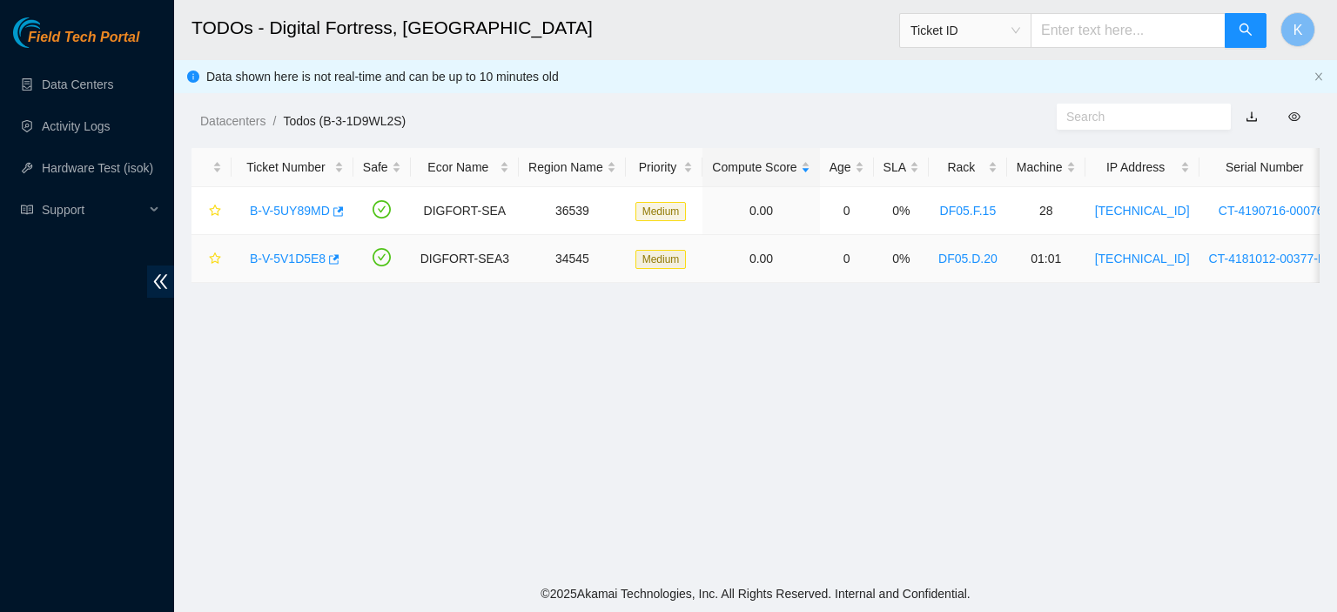
click at [284, 258] on link "B-V-5V1D5E8" at bounding box center [288, 259] width 76 height 14
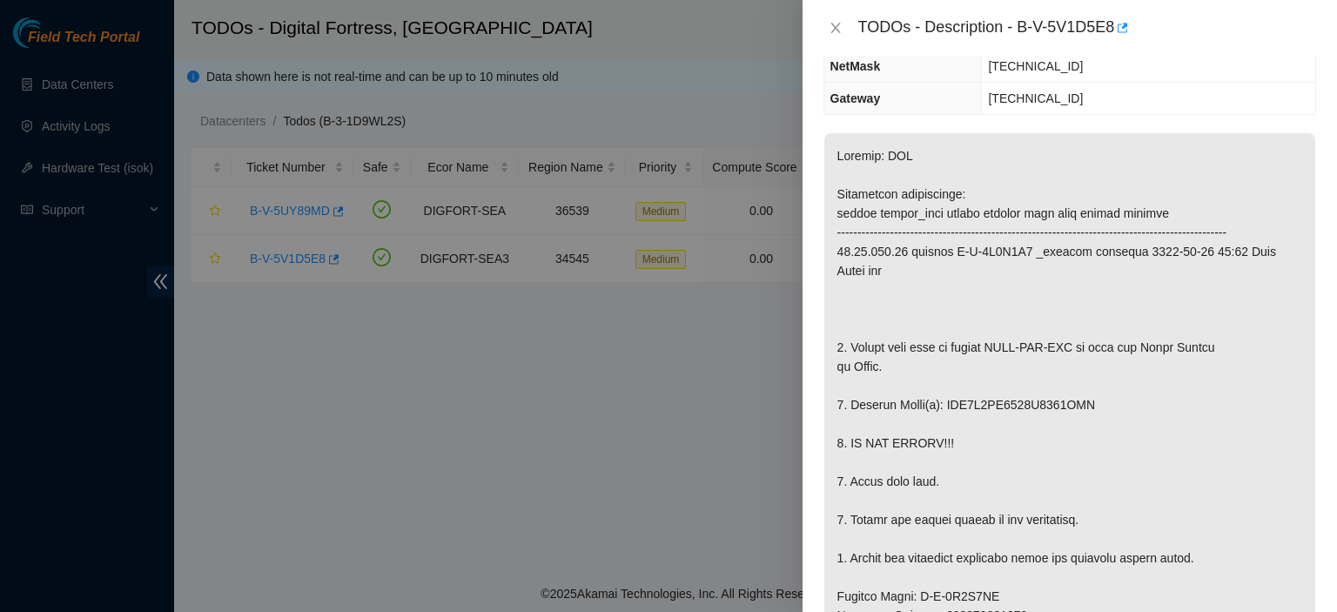
scroll to position [0, 0]
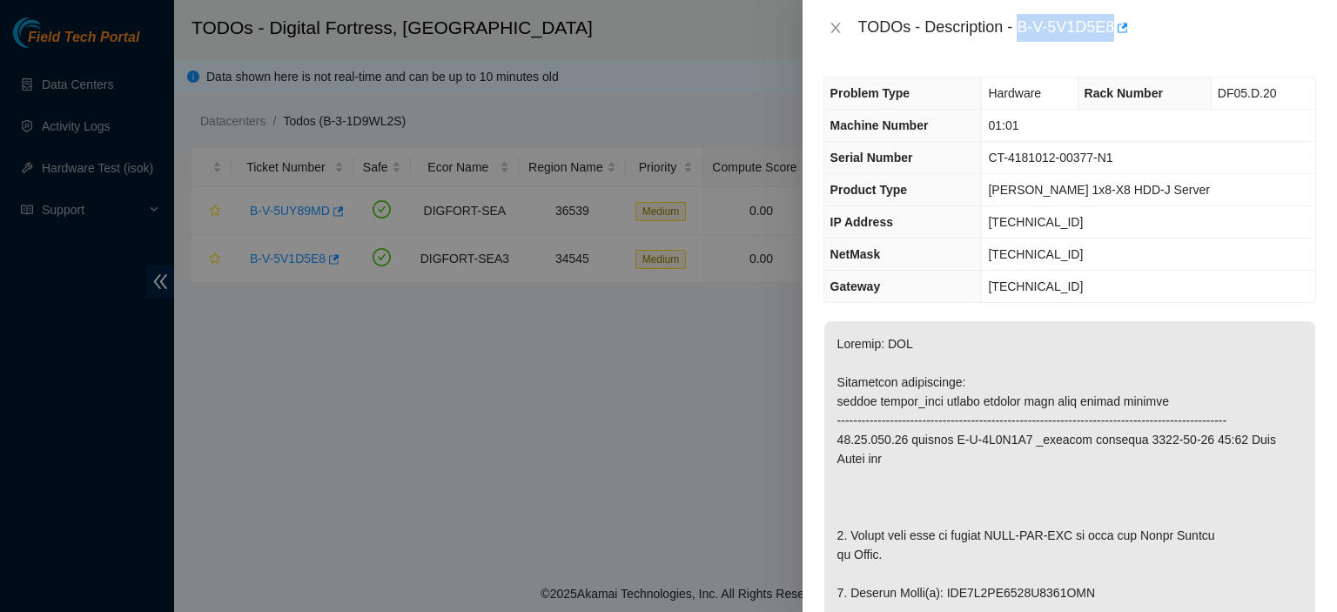
drag, startPoint x: 1020, startPoint y: 30, endPoint x: 1114, endPoint y: 35, distance: 94.1
click at [1114, 35] on div "TODOs - Description - B-V-5V1D5E8" at bounding box center [1087, 28] width 458 height 28
copy div "B-V-5V1D5E8"
